Goal: Task Accomplishment & Management: Use online tool/utility

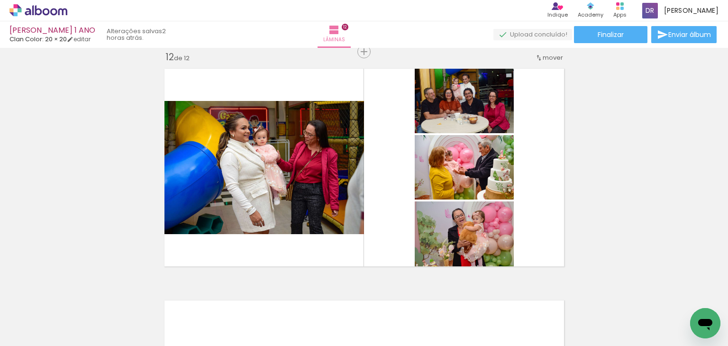
scroll to position [0, 1896]
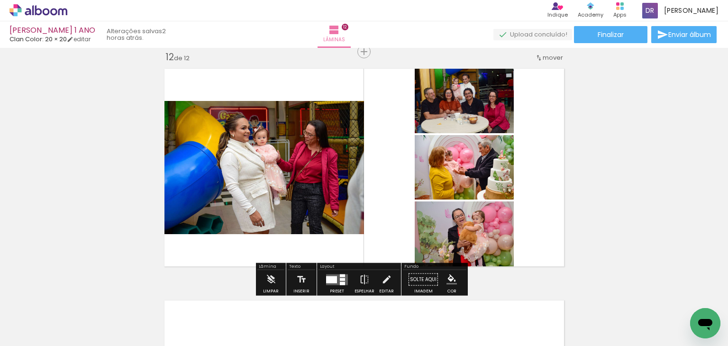
click at [337, 279] on quentale-layouter at bounding box center [337, 279] width 22 height 11
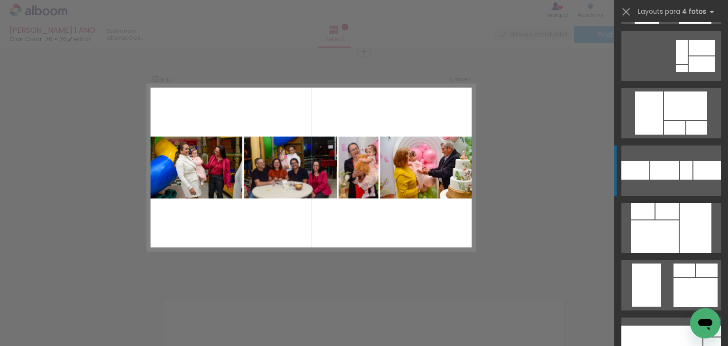
scroll to position [7203, 0]
